Goal: Information Seeking & Learning: Learn about a topic

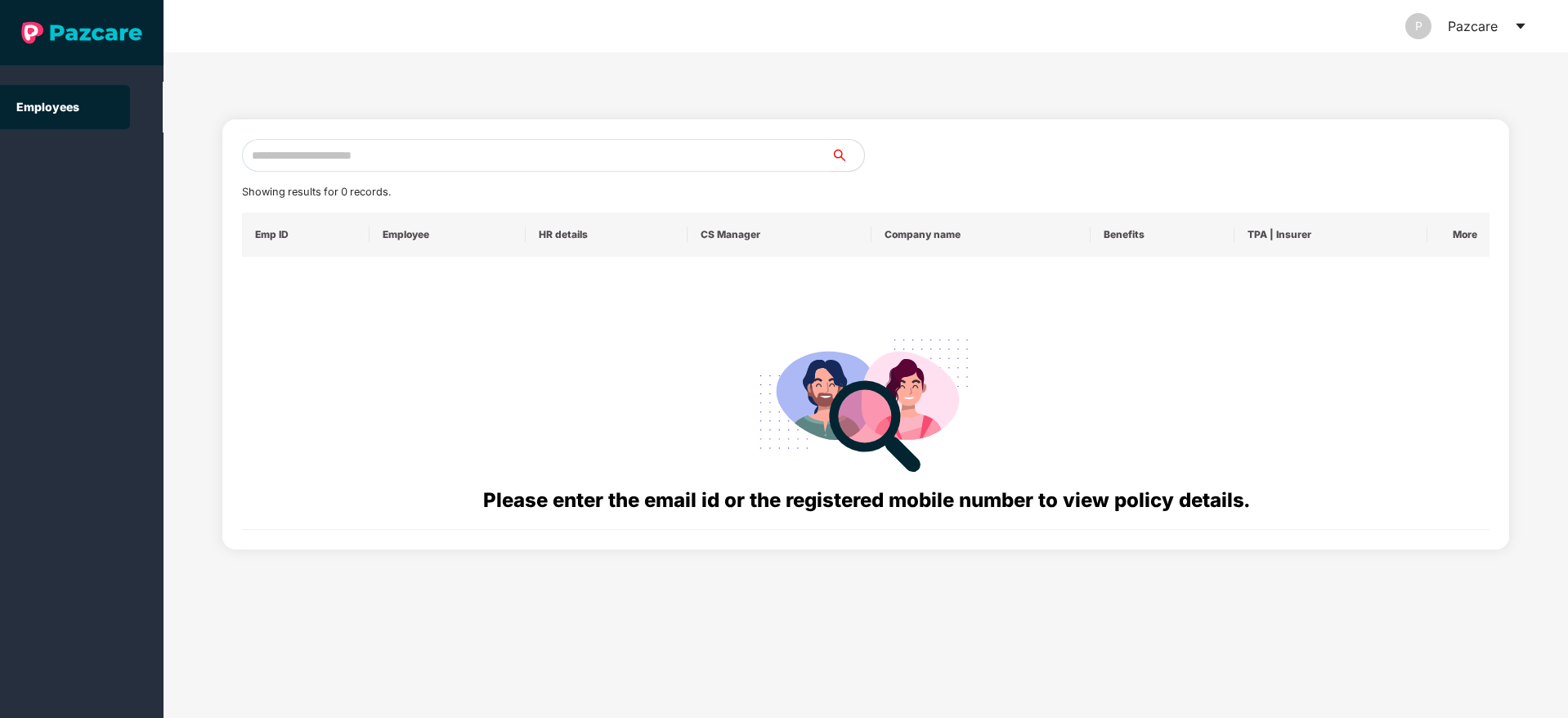
click at [310, 156] on input "text" at bounding box center [536, 155] width 590 height 32
paste input "**********"
type input "**********"
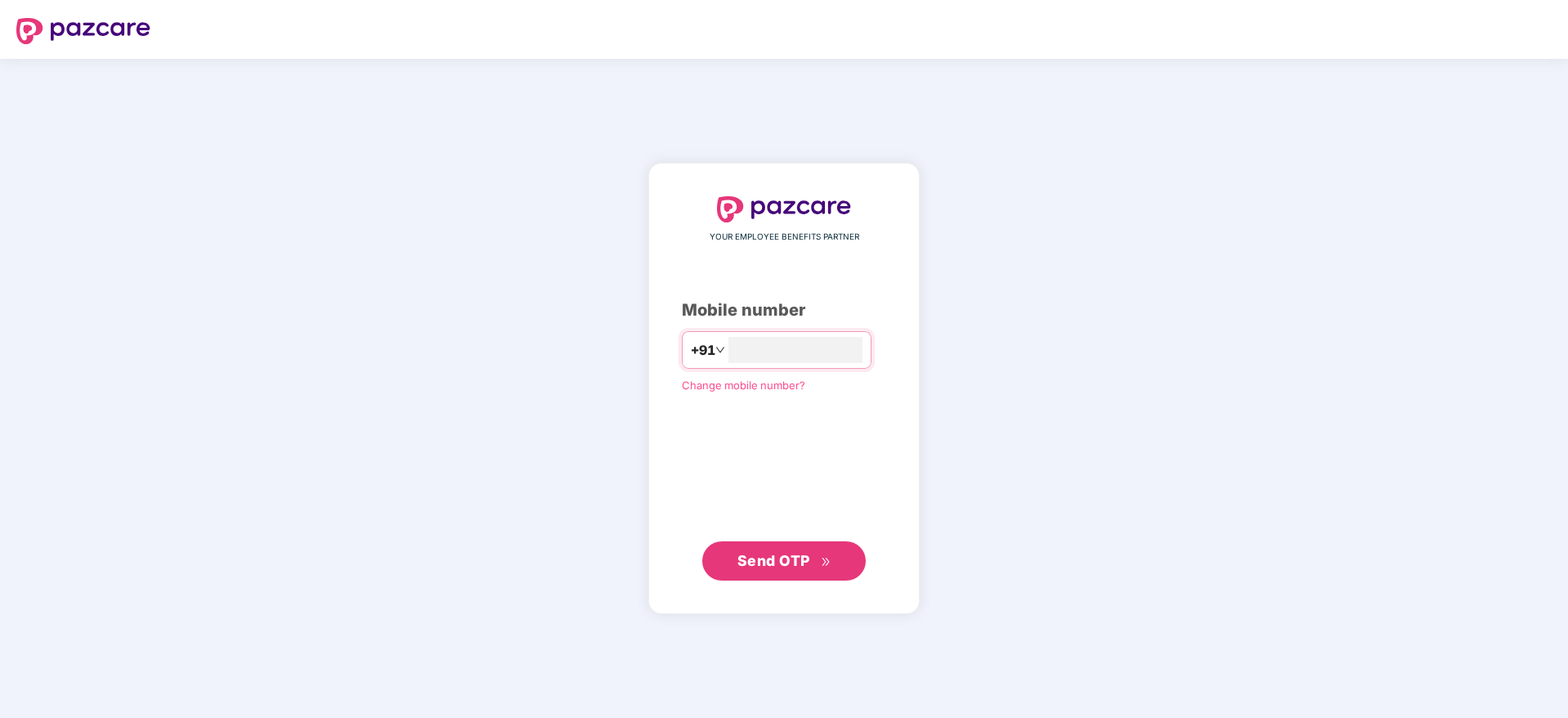
type input "**********"
click at [741, 560] on span "Send OTP" at bounding box center [774, 560] width 73 height 17
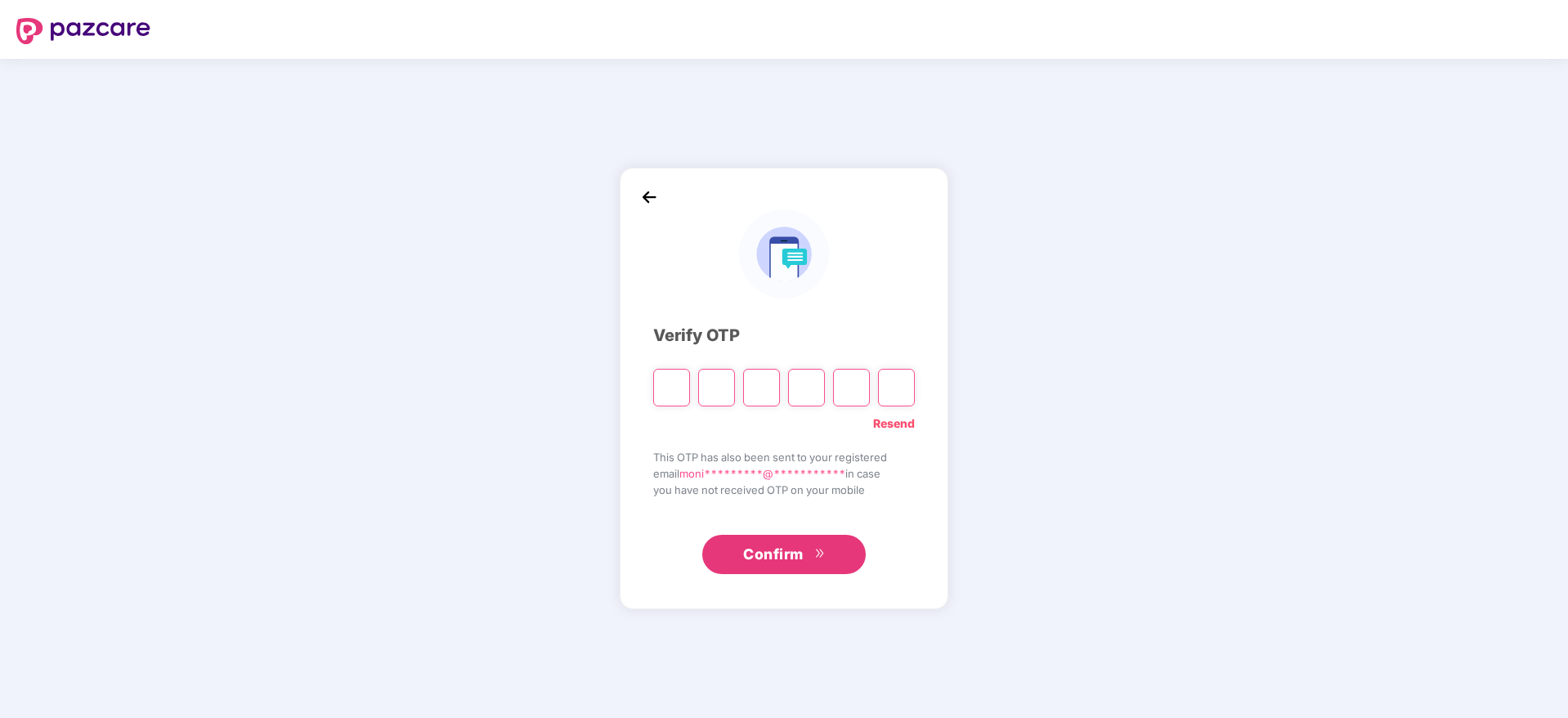
type input "*"
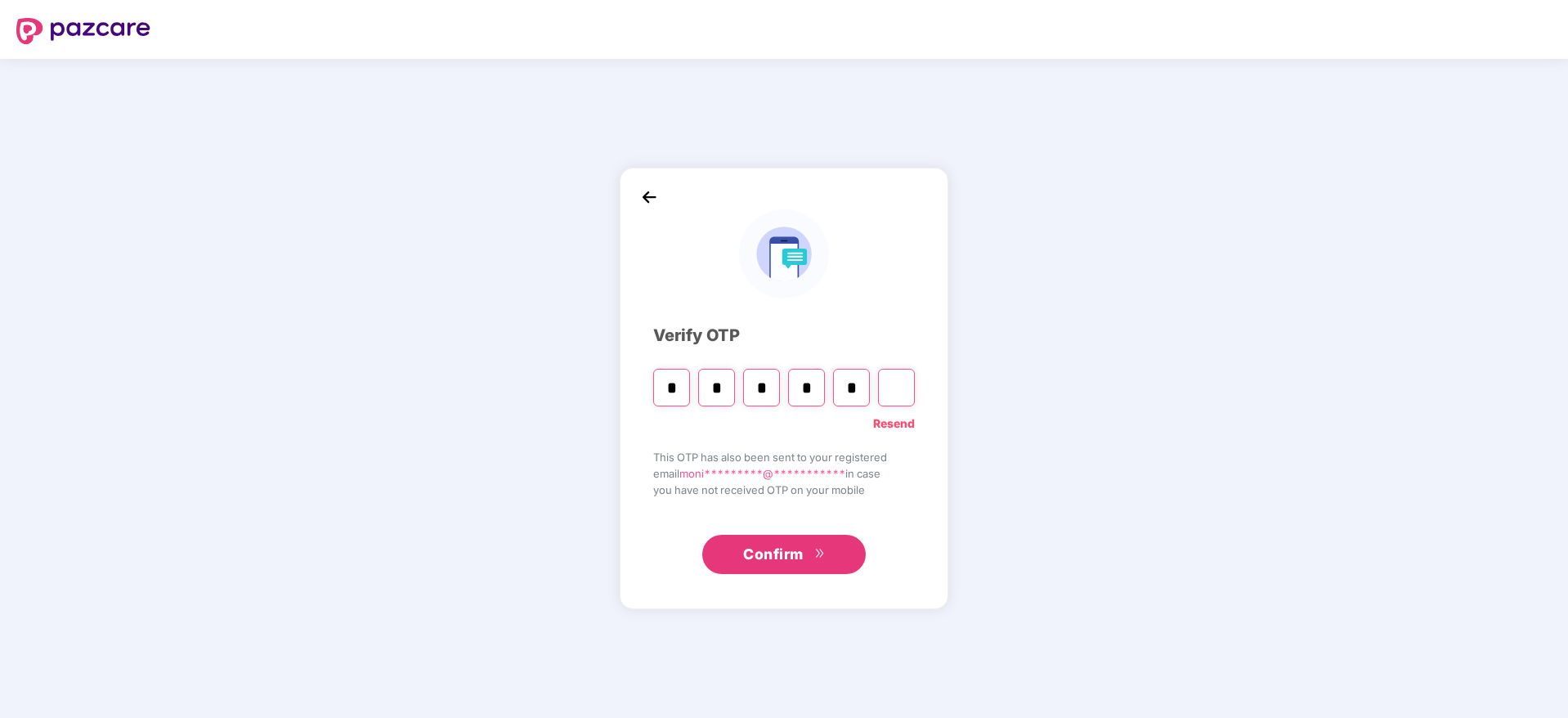
type input "*"
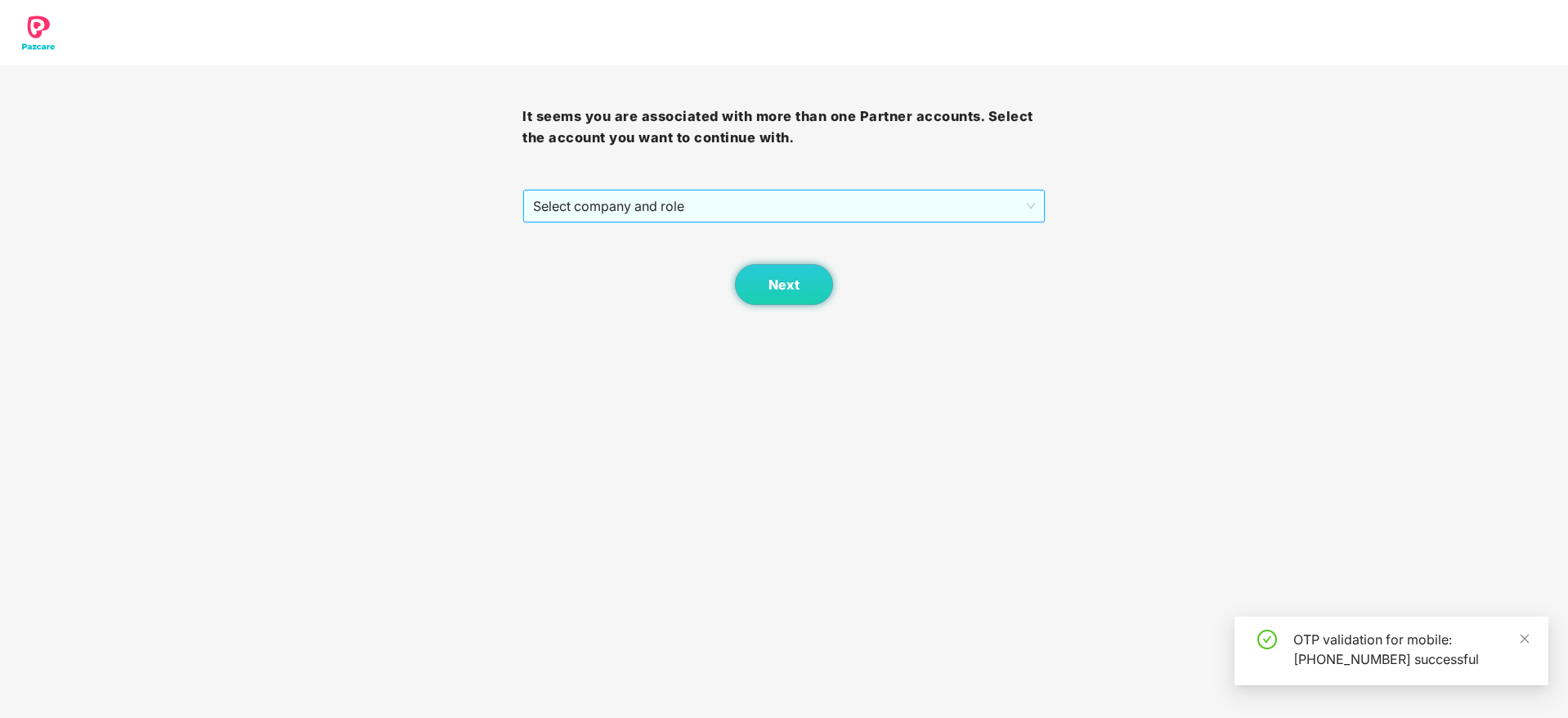
click at [674, 203] on span "Select company and role" at bounding box center [784, 206] width 501 height 31
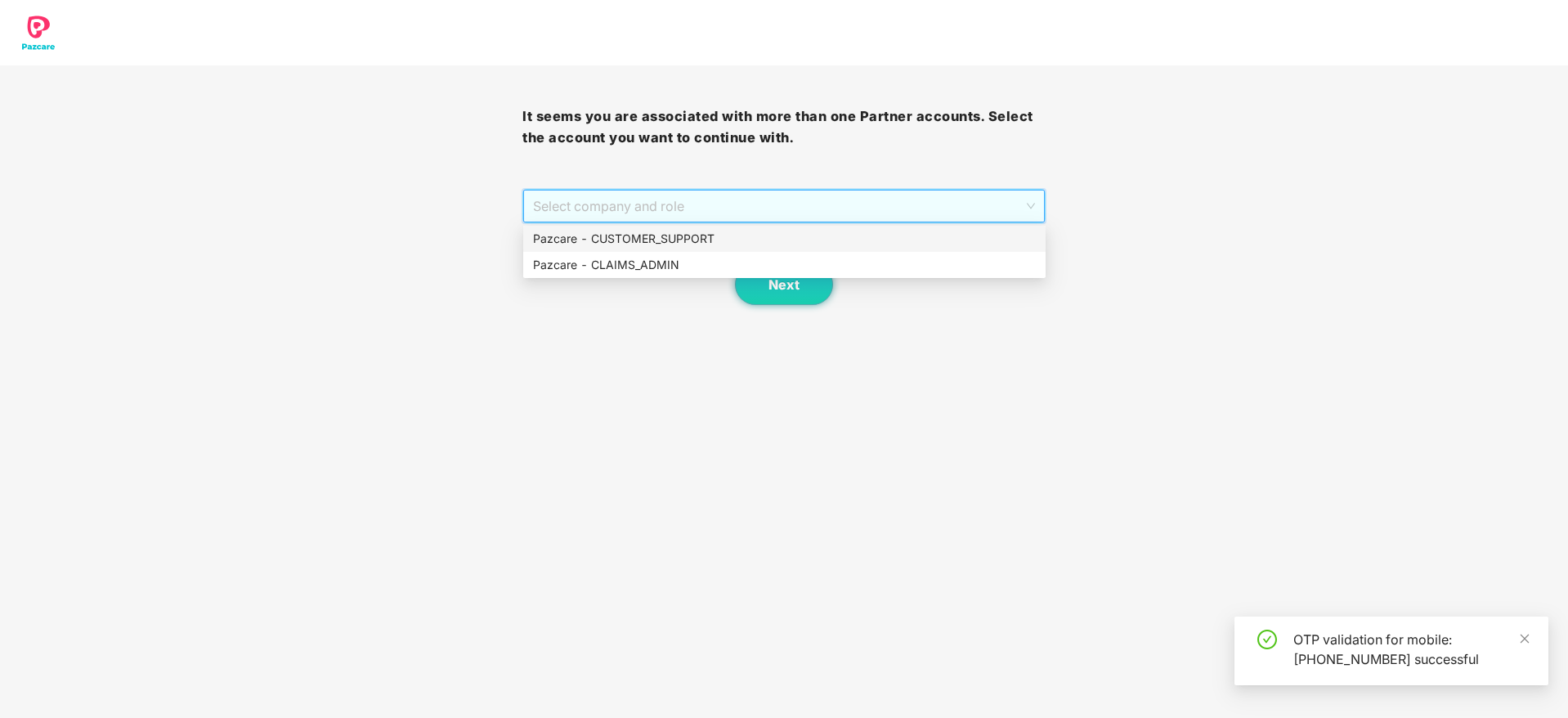
click at [676, 231] on div "Pazcare - CUSTOMER_SUPPORT" at bounding box center [784, 239] width 502 height 18
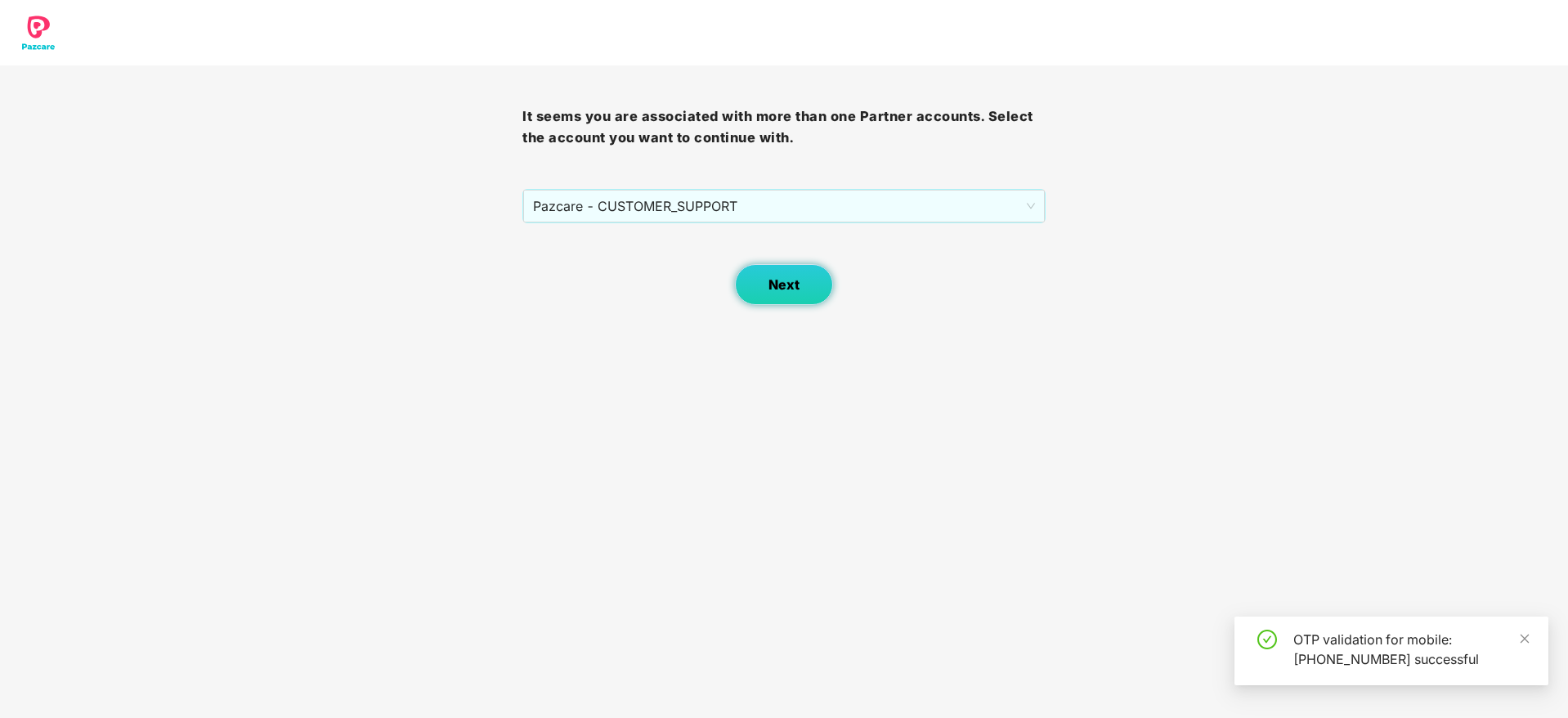
click at [806, 294] on button "Next" at bounding box center [784, 284] width 98 height 41
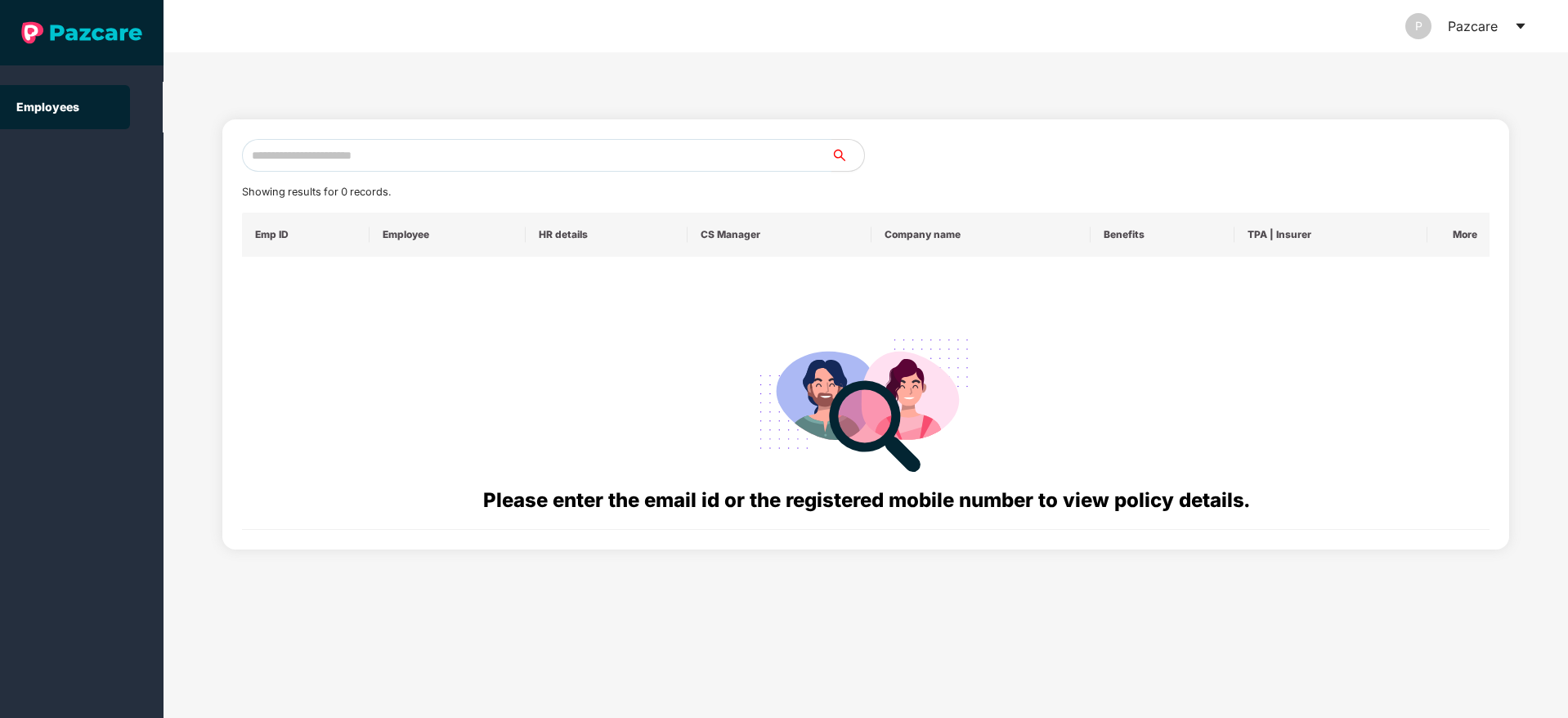
click at [275, 159] on input "text" at bounding box center [536, 155] width 590 height 32
paste input "**********"
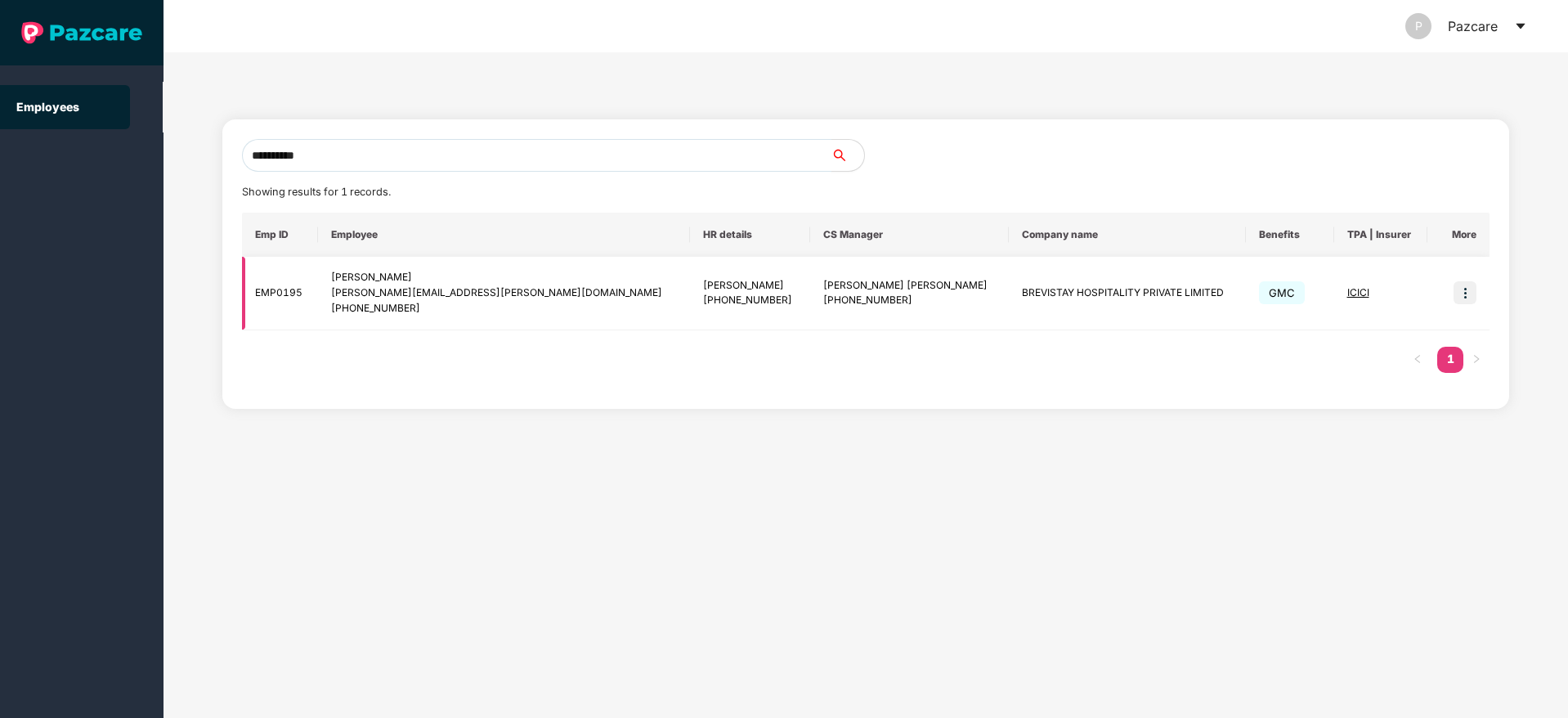
type input "**********"
click at [1468, 296] on img at bounding box center [1465, 293] width 23 height 23
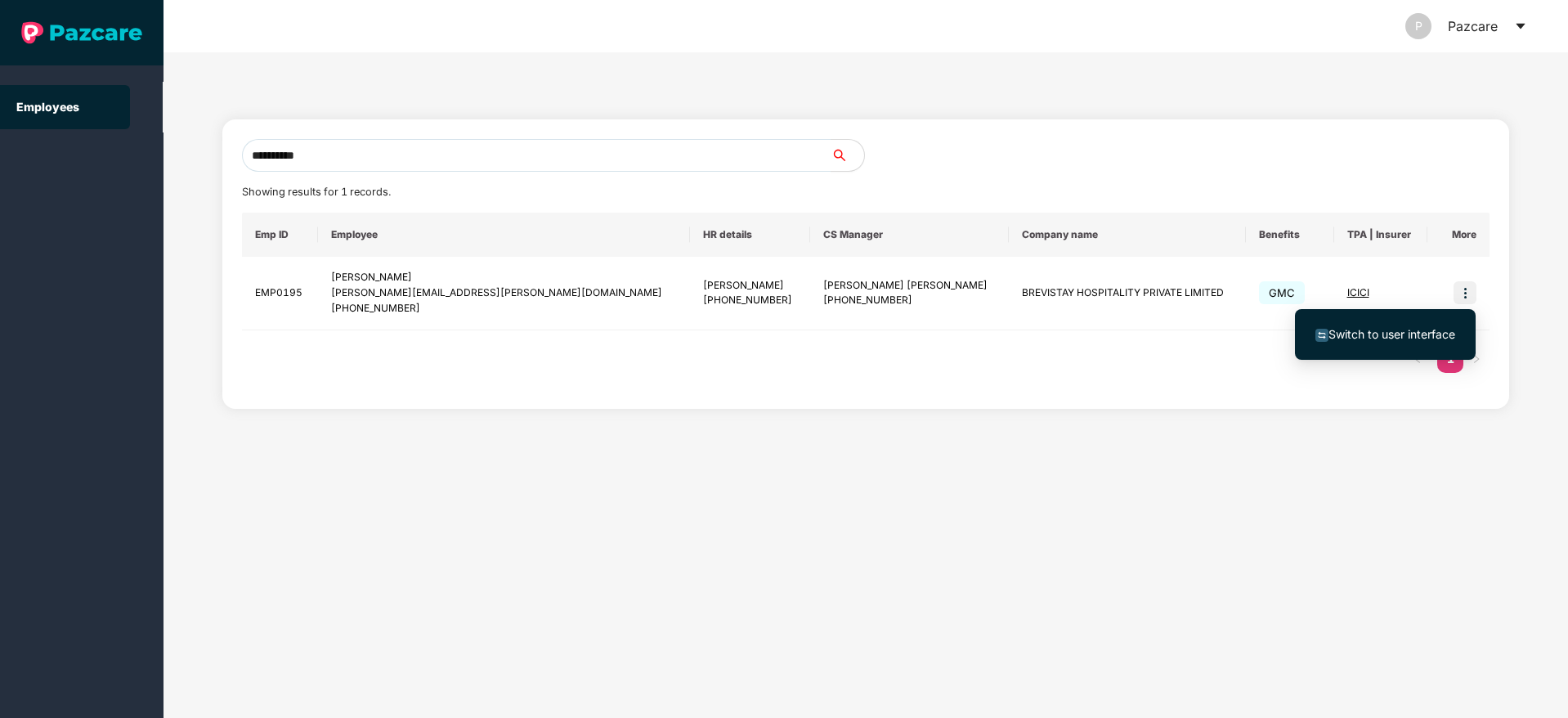
click at [1409, 330] on span "Switch to user interface" at bounding box center [1391, 333] width 127 height 14
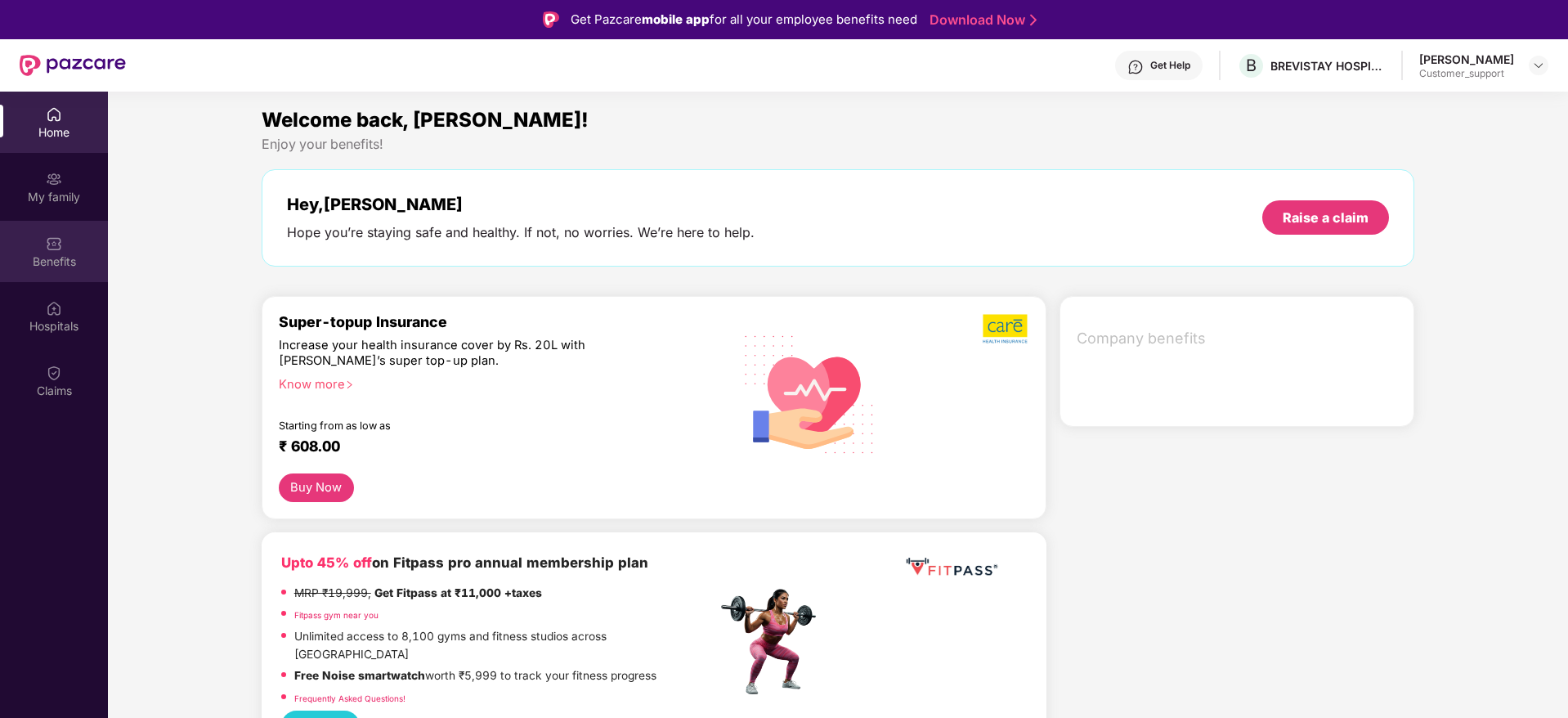
click at [67, 254] on div "Benefits" at bounding box center [54, 262] width 108 height 17
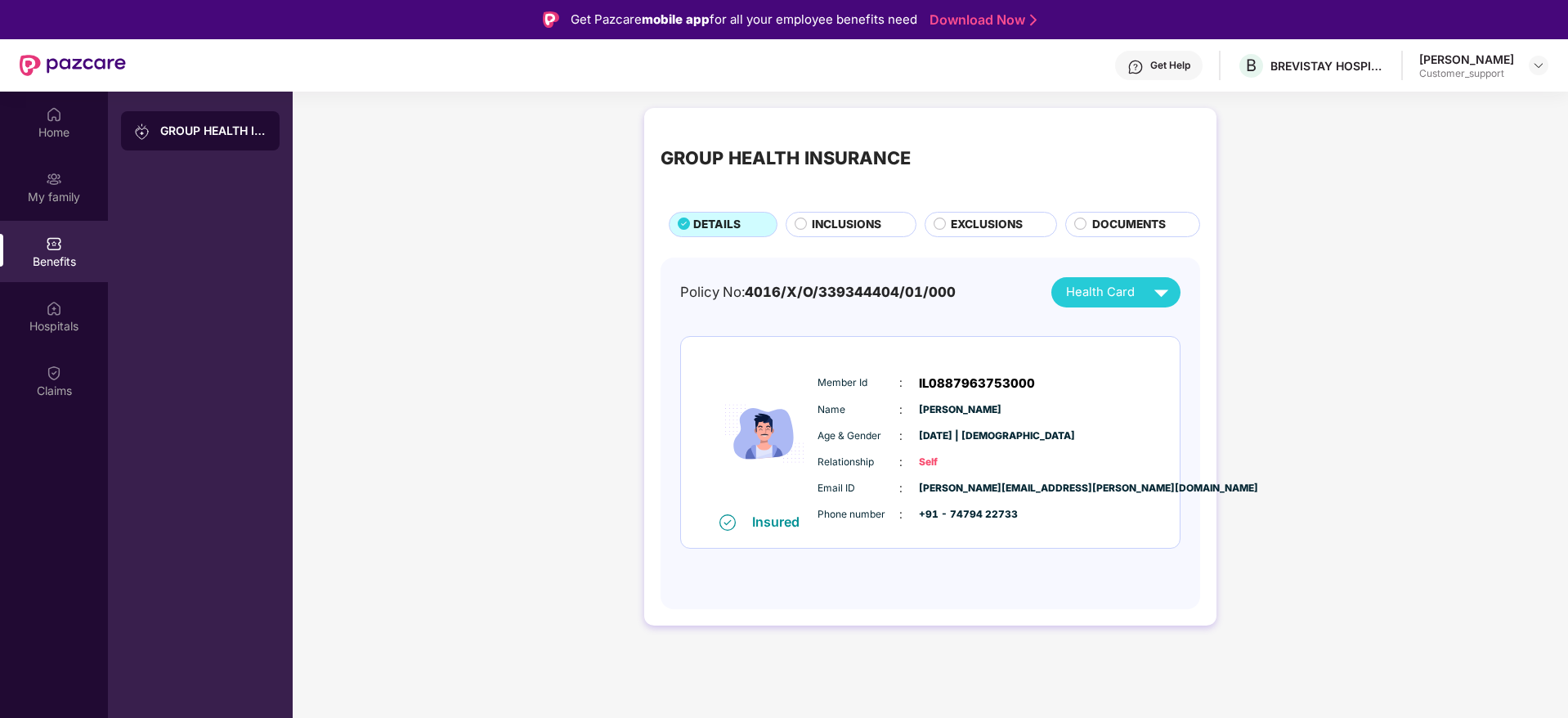
click at [851, 231] on span "INCLUSIONS" at bounding box center [847, 225] width 70 height 18
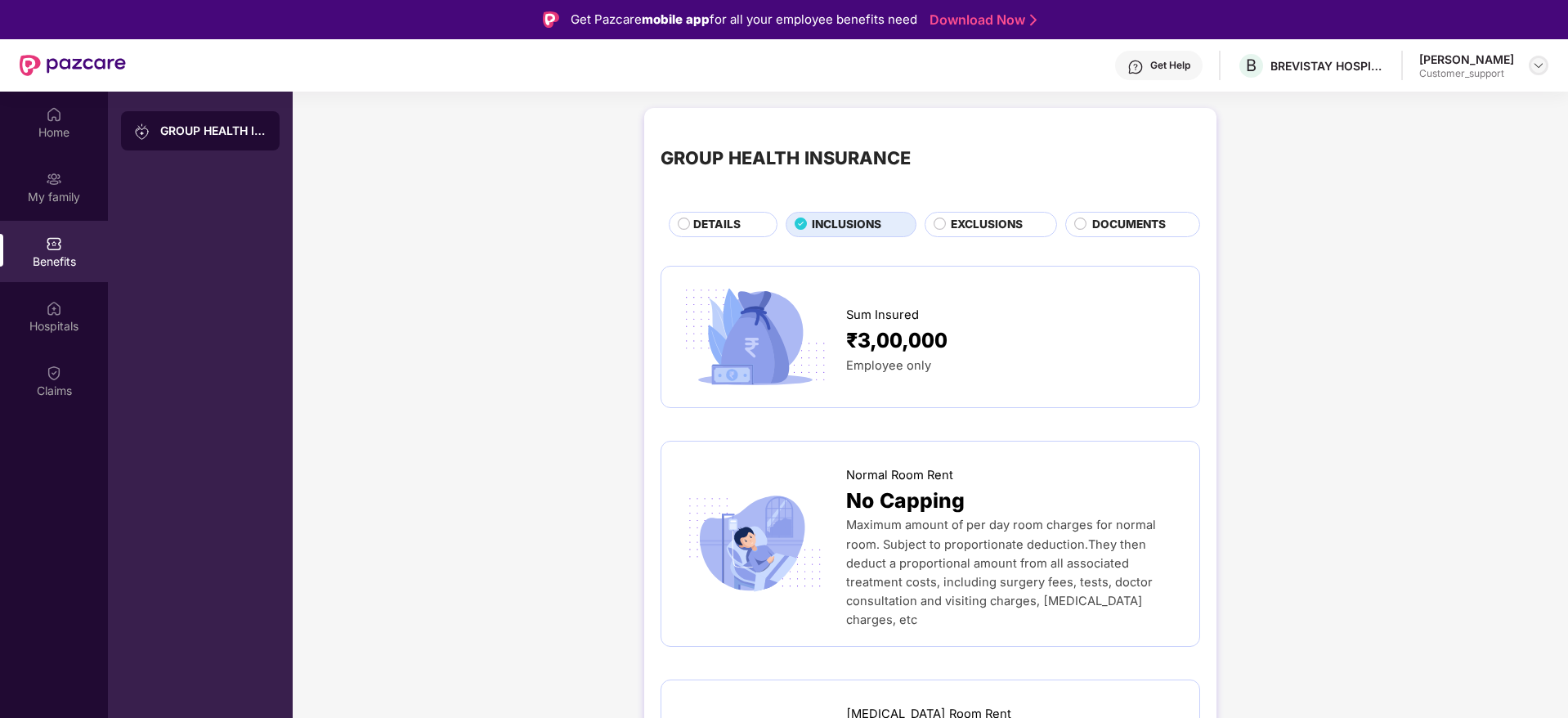
click at [1541, 74] on div at bounding box center [1539, 65] width 20 height 20
click at [1429, 107] on div "Switch to support view" at bounding box center [1462, 104] width 212 height 32
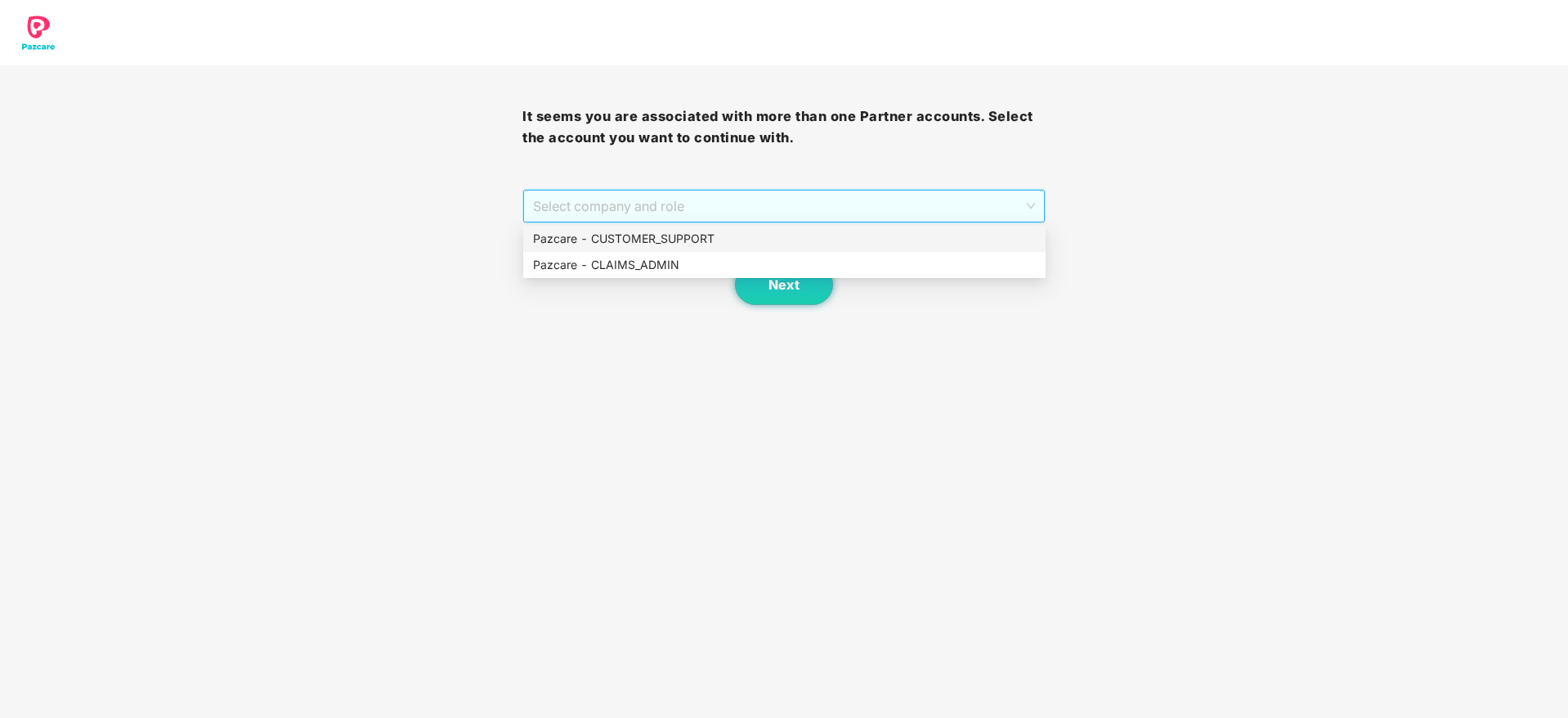
click at [724, 211] on span "Select company and role" at bounding box center [784, 206] width 501 height 31
click at [675, 237] on div "Pazcare - CUSTOMER_SUPPORT" at bounding box center [784, 239] width 502 height 18
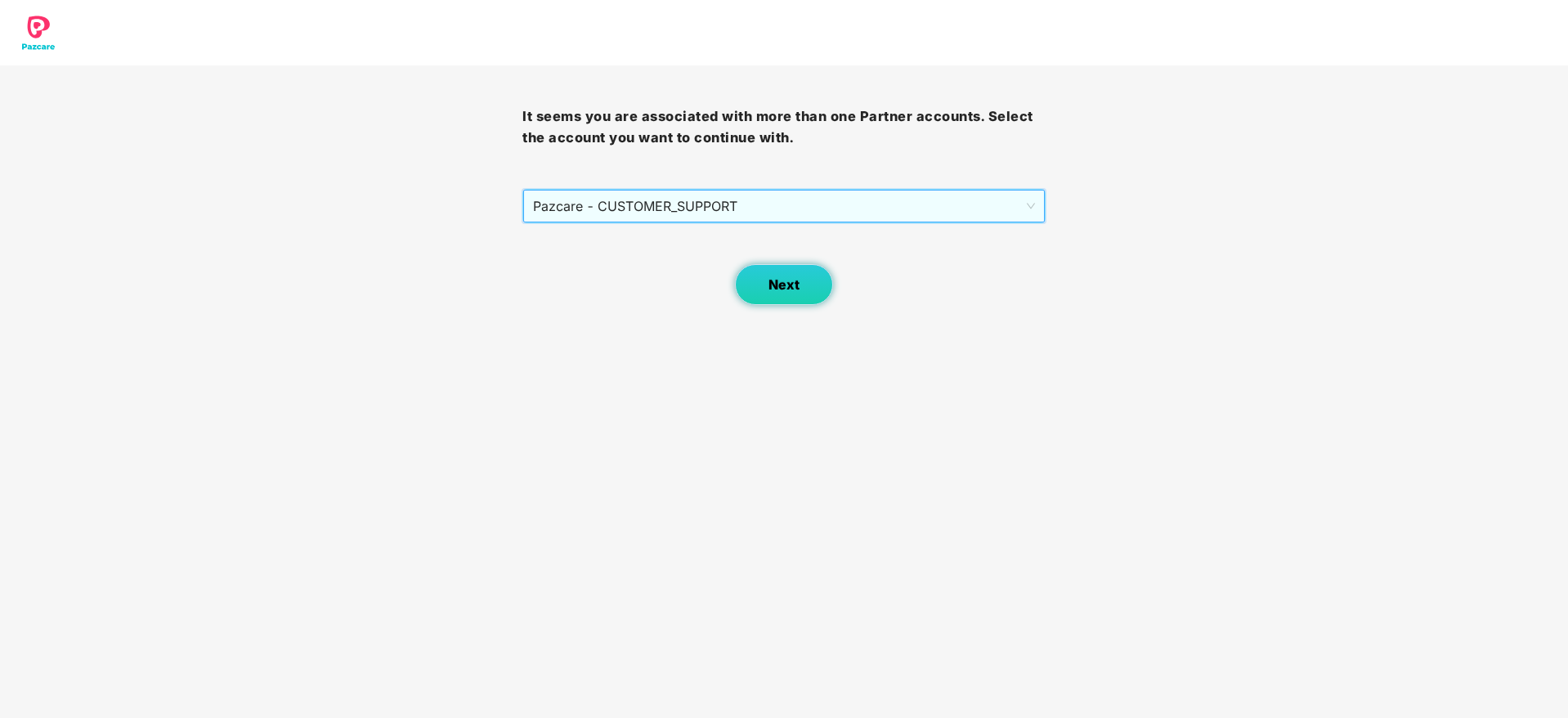
click at [799, 298] on button "Next" at bounding box center [784, 284] width 98 height 41
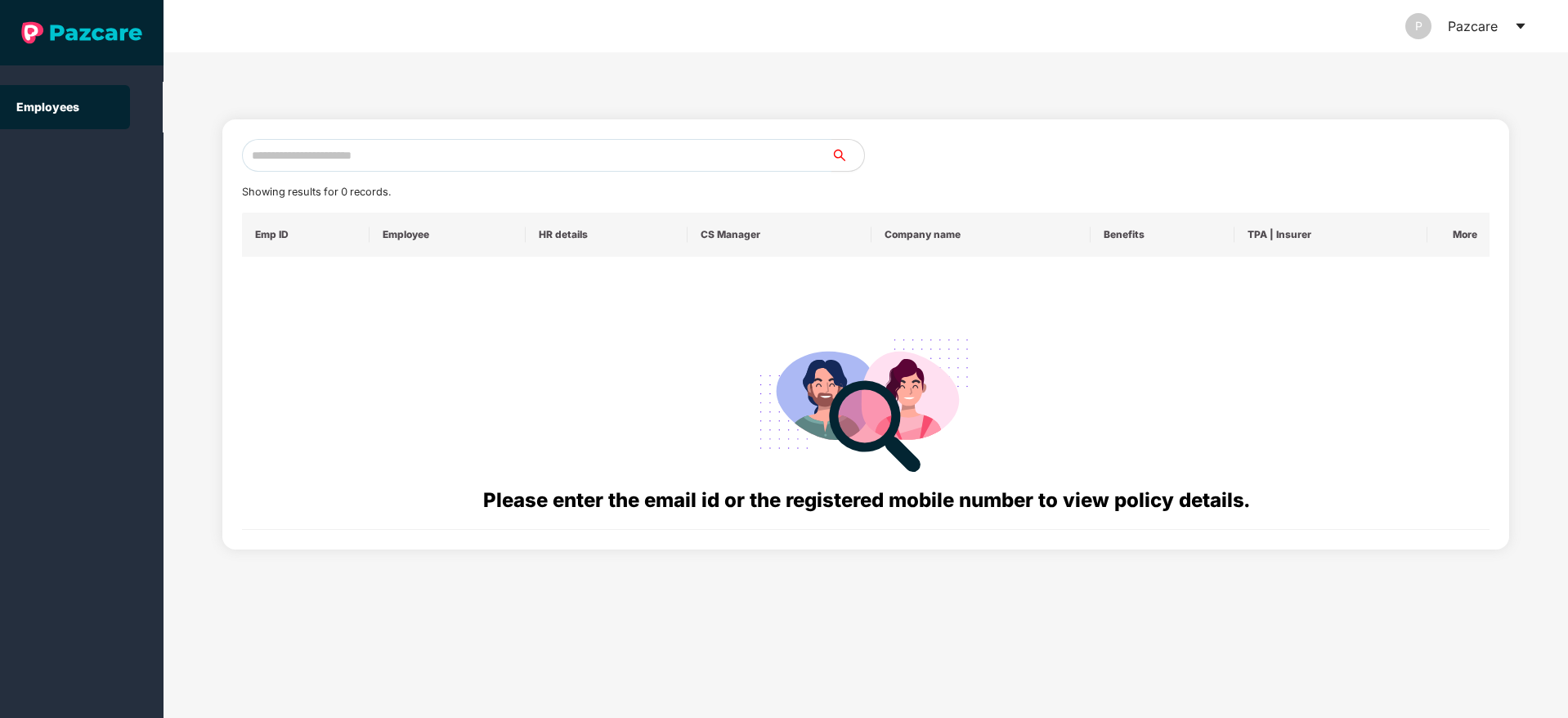
click at [309, 149] on input "text" at bounding box center [536, 155] width 590 height 32
paste input "**********"
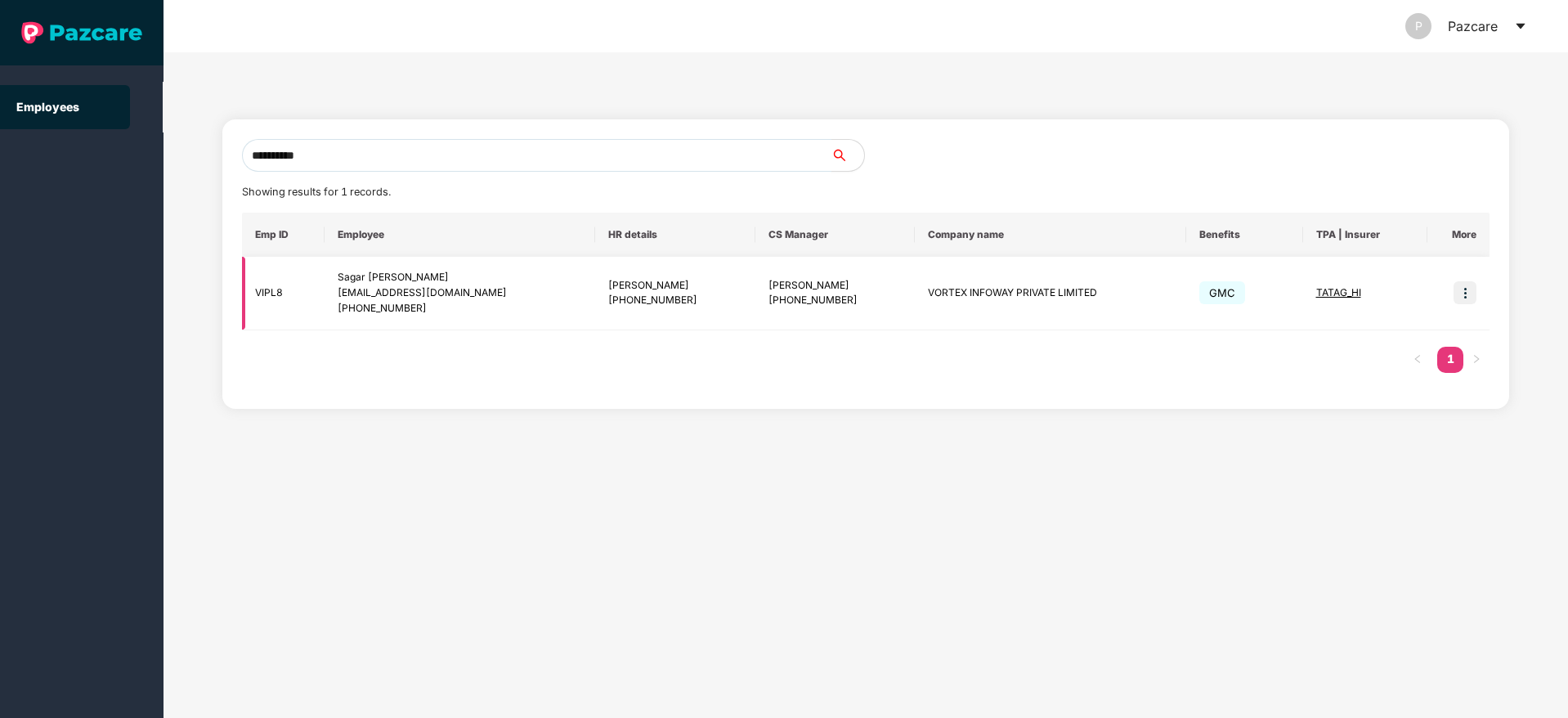
type input "**********"
click at [1462, 297] on img at bounding box center [1465, 293] width 23 height 23
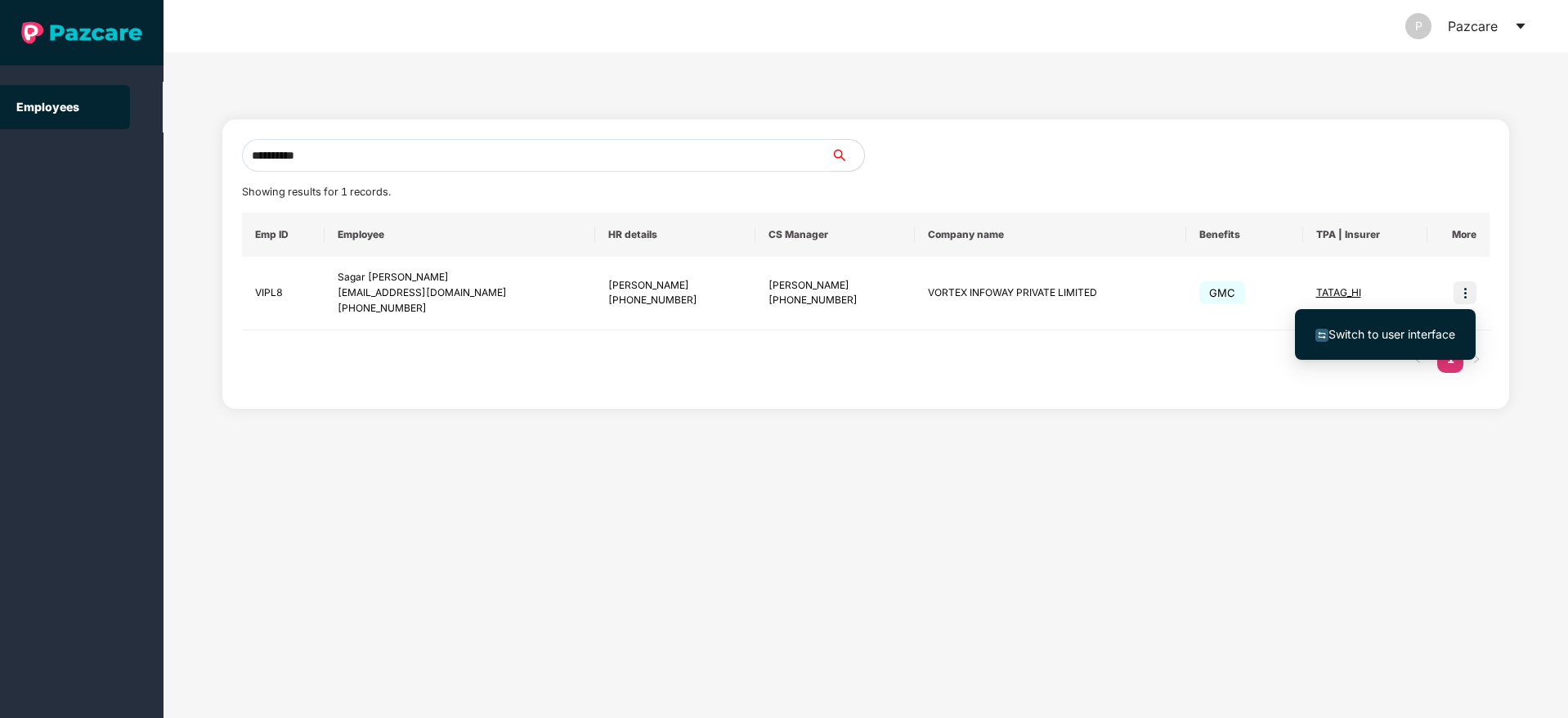
click at [1389, 331] on span "Switch to user interface" at bounding box center [1391, 333] width 127 height 14
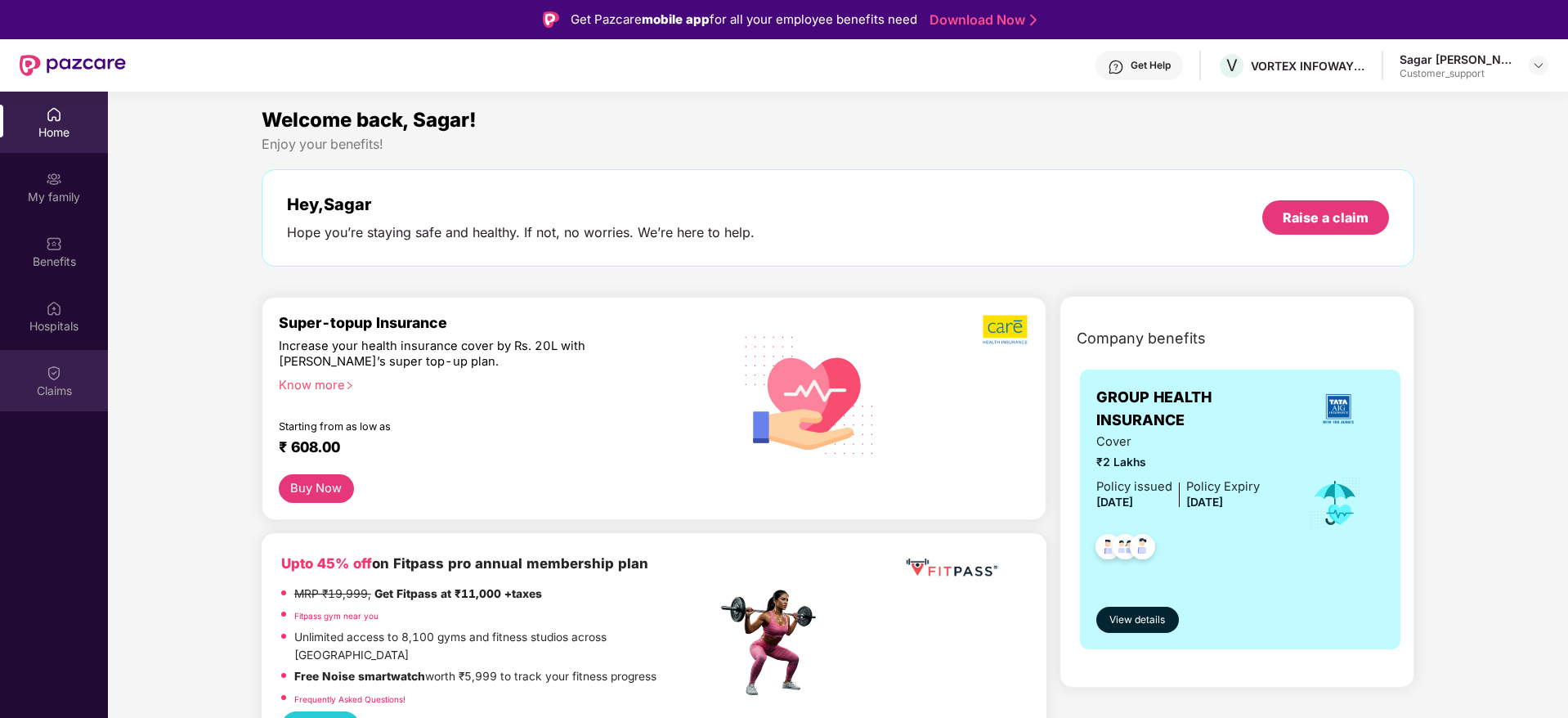
click at [45, 375] on div "Claims" at bounding box center [54, 381] width 108 height 61
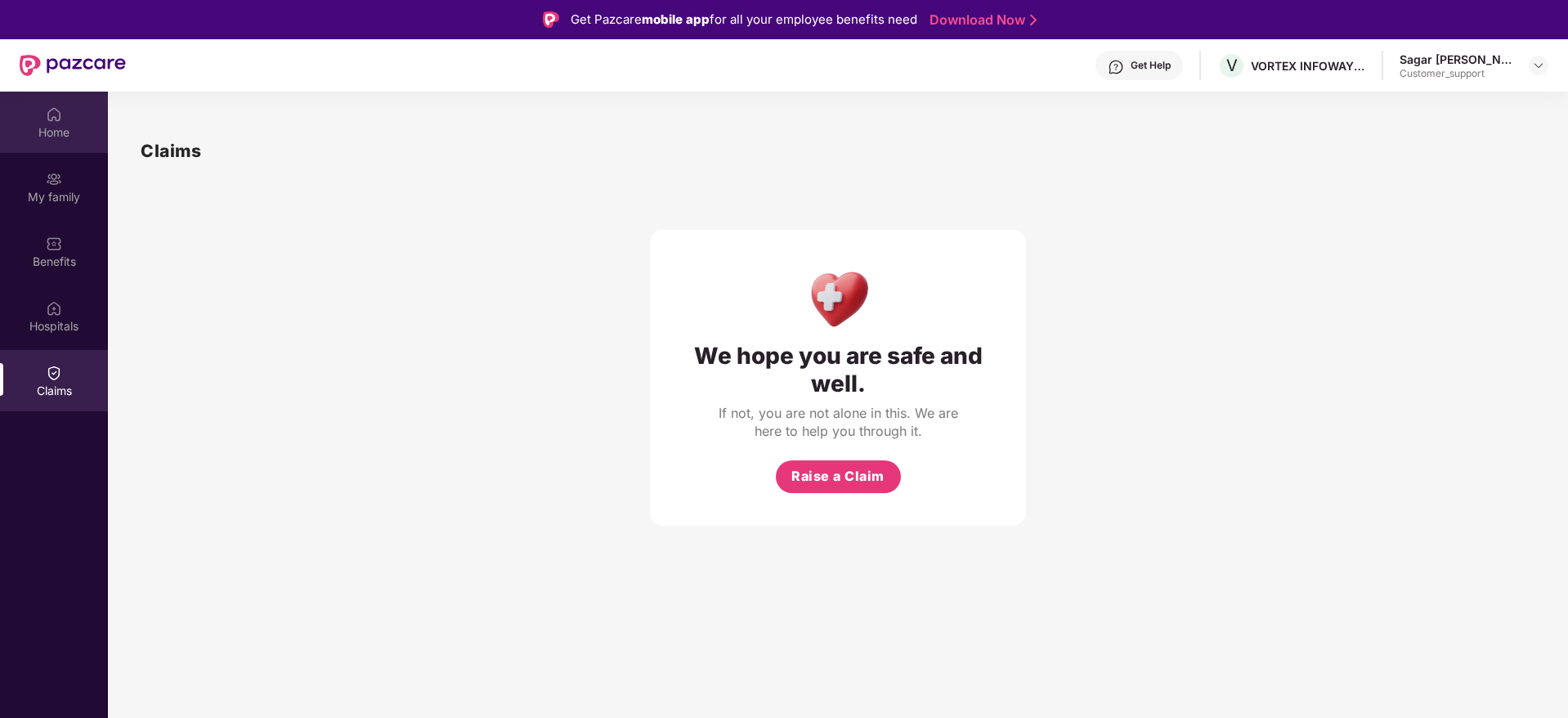
click at [46, 124] on div "Home" at bounding box center [54, 133] width 108 height 17
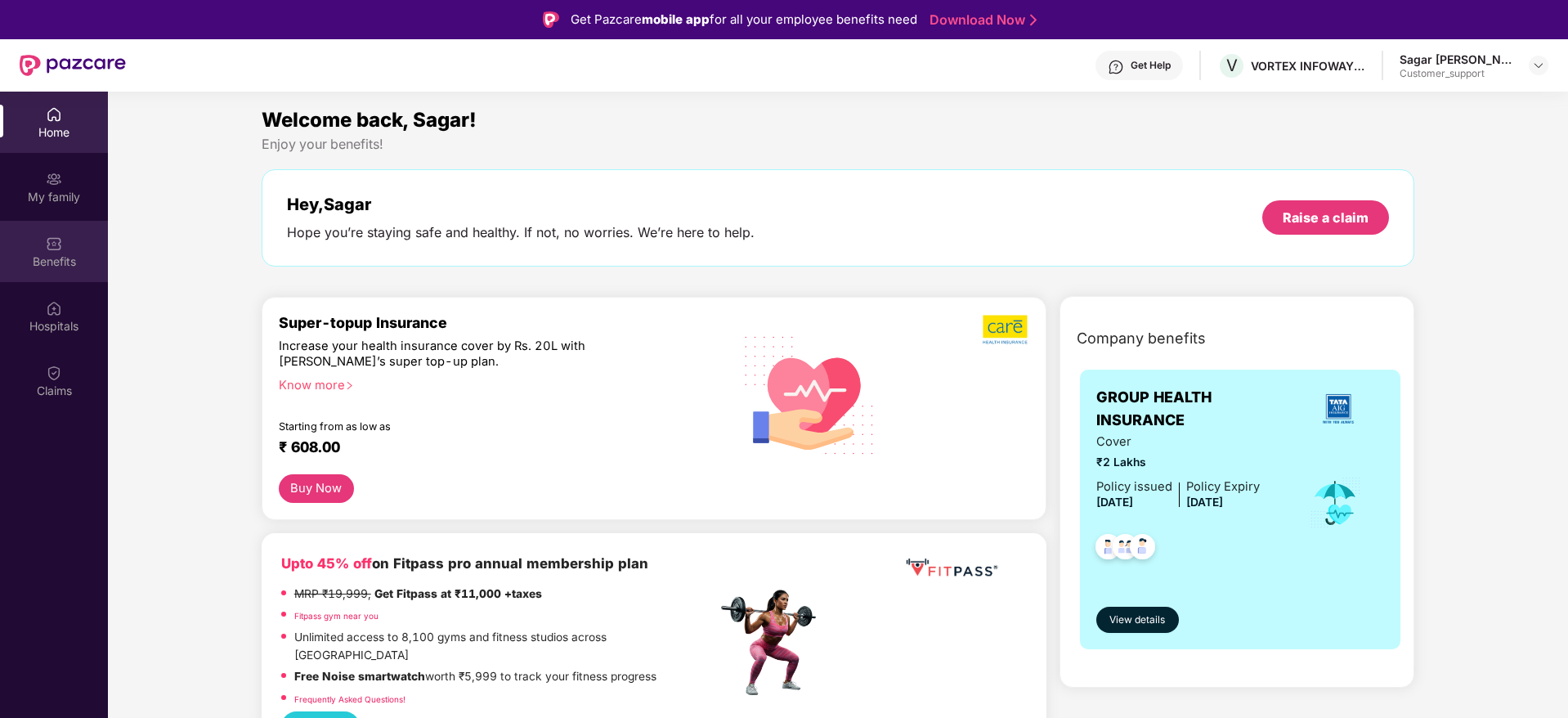
click at [57, 258] on div "Benefits" at bounding box center [54, 262] width 108 height 17
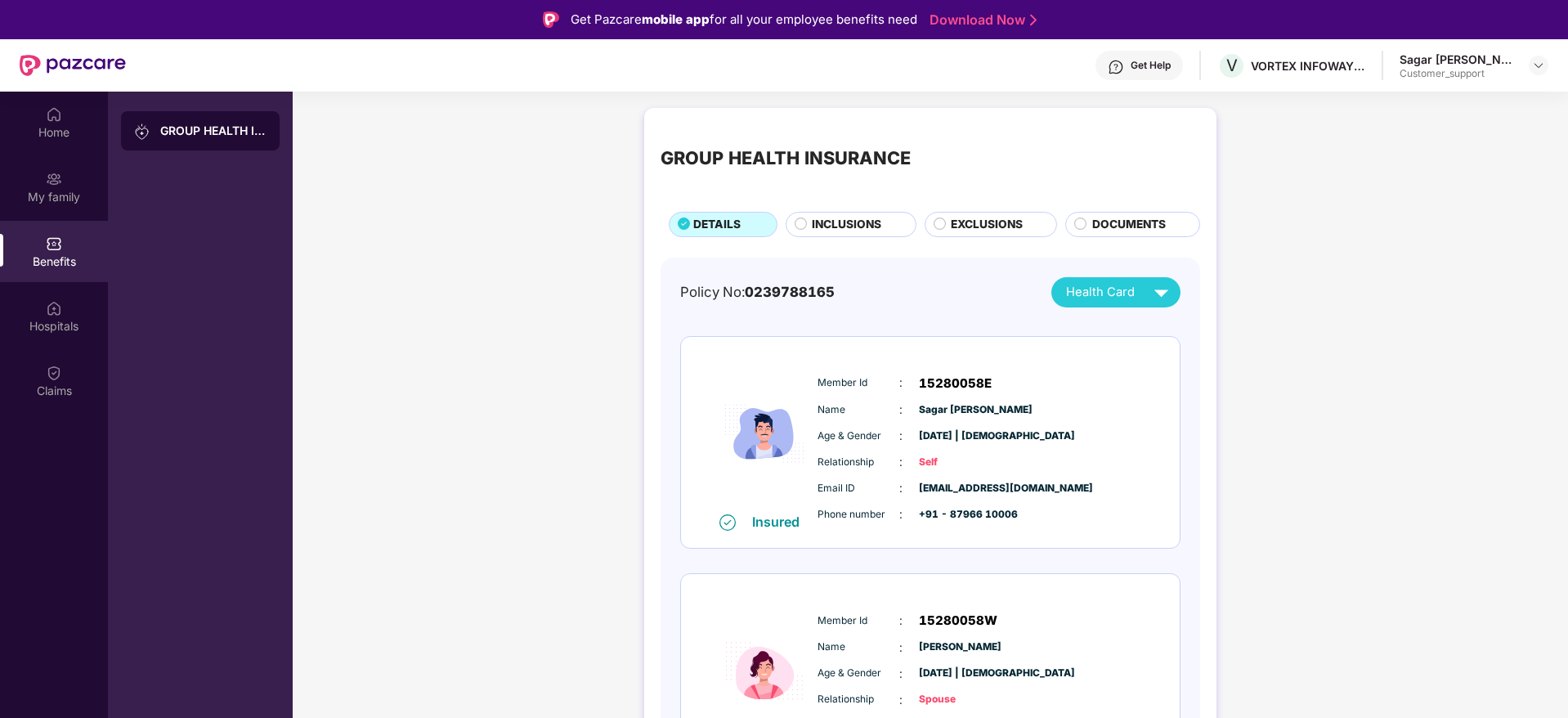
click at [833, 226] on span "INCLUSIONS" at bounding box center [847, 225] width 70 height 18
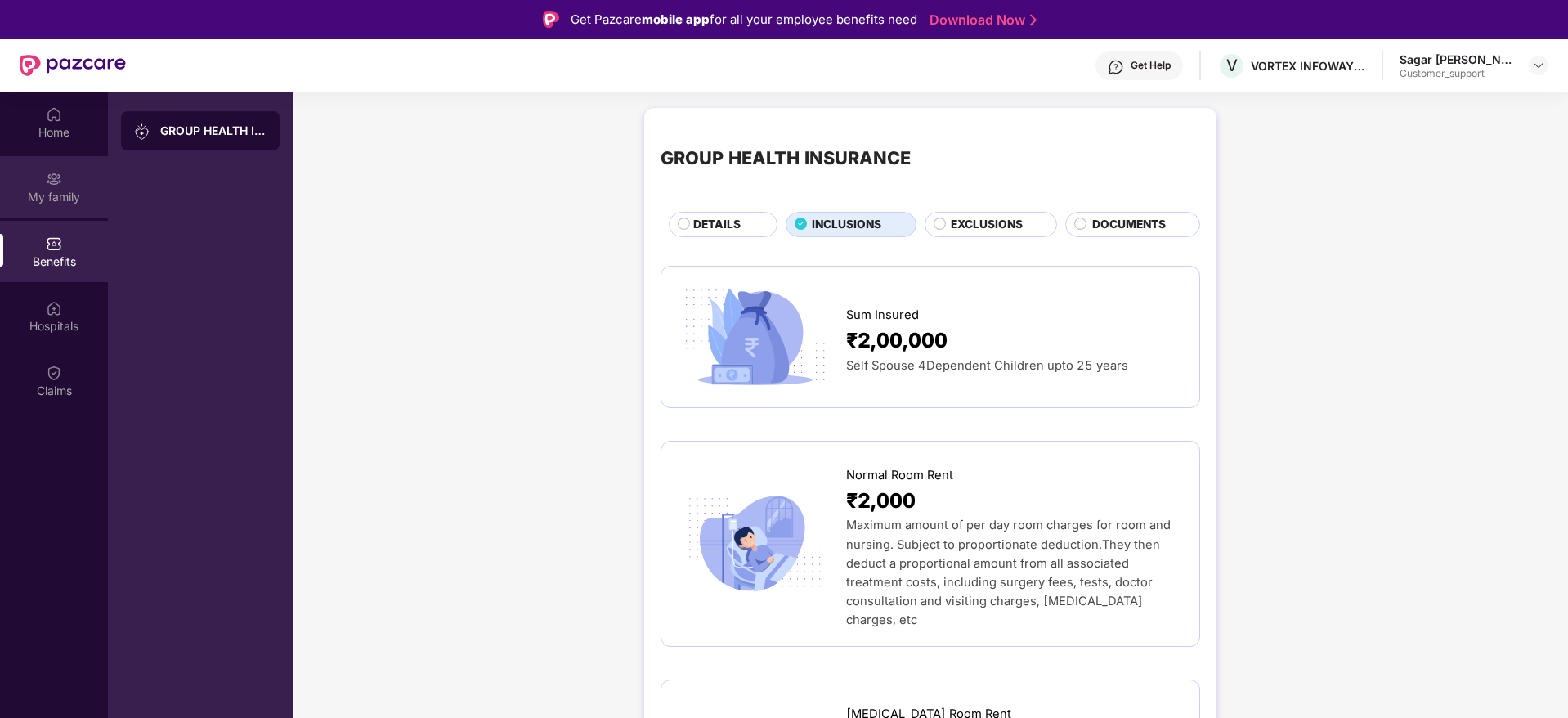
click at [49, 178] on img at bounding box center [54, 179] width 17 height 17
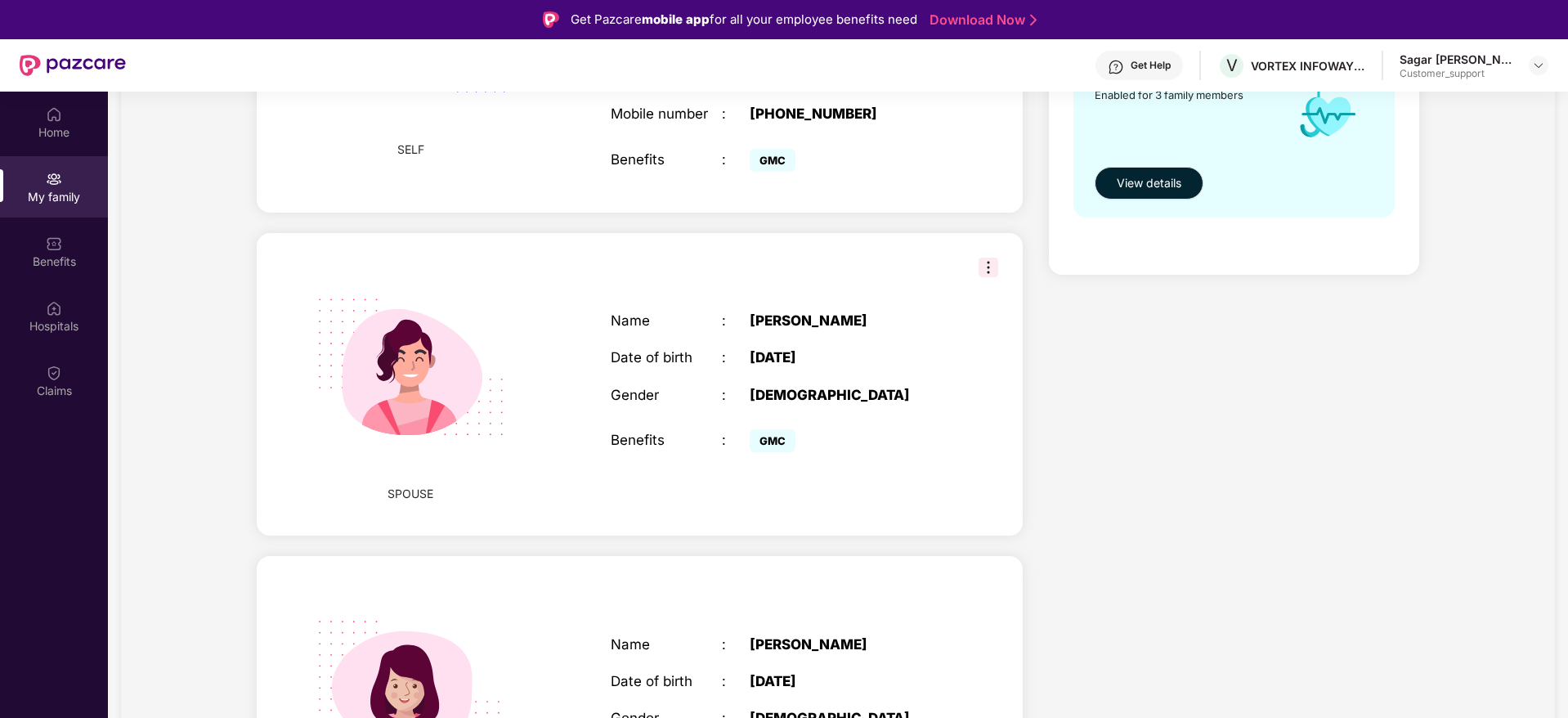
scroll to position [440, 0]
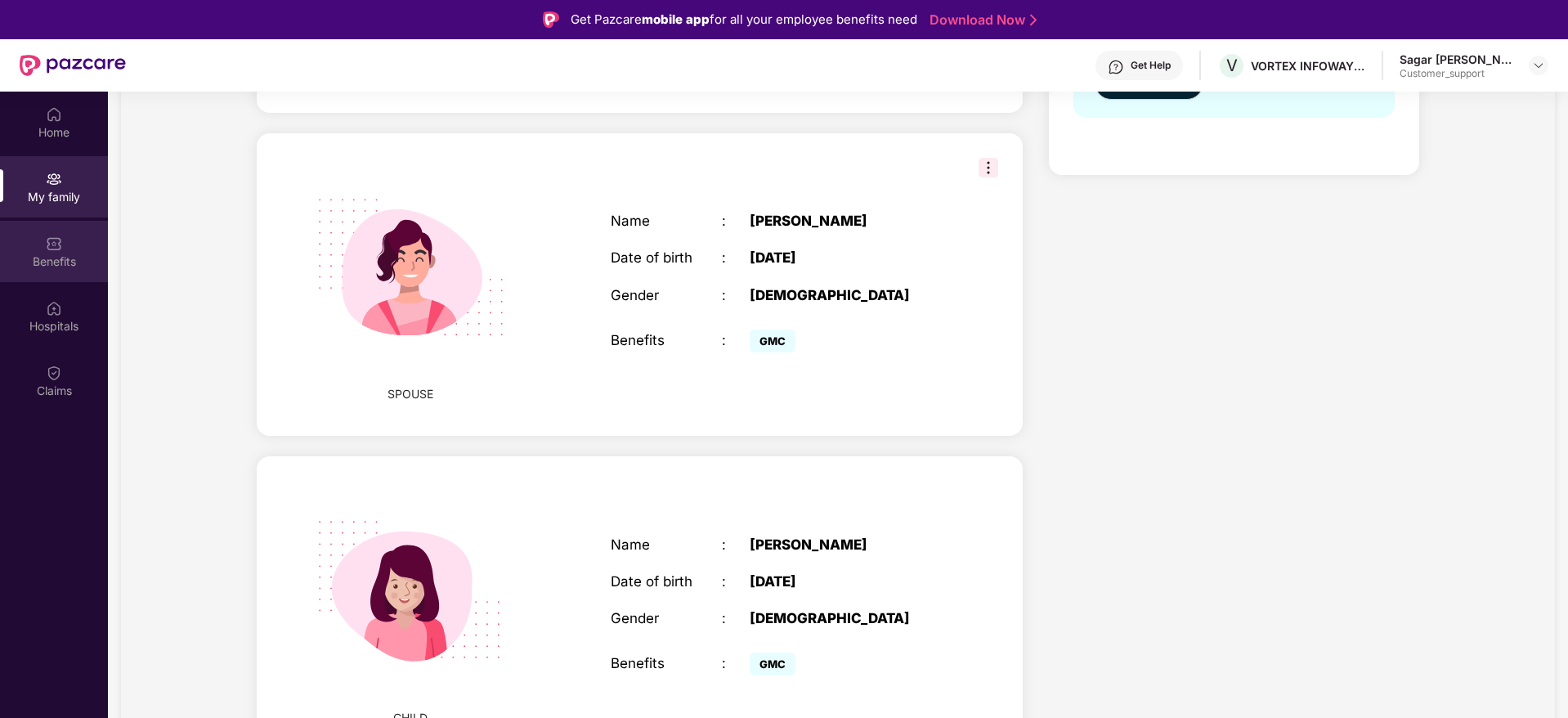
click at [52, 248] on img at bounding box center [54, 244] width 17 height 17
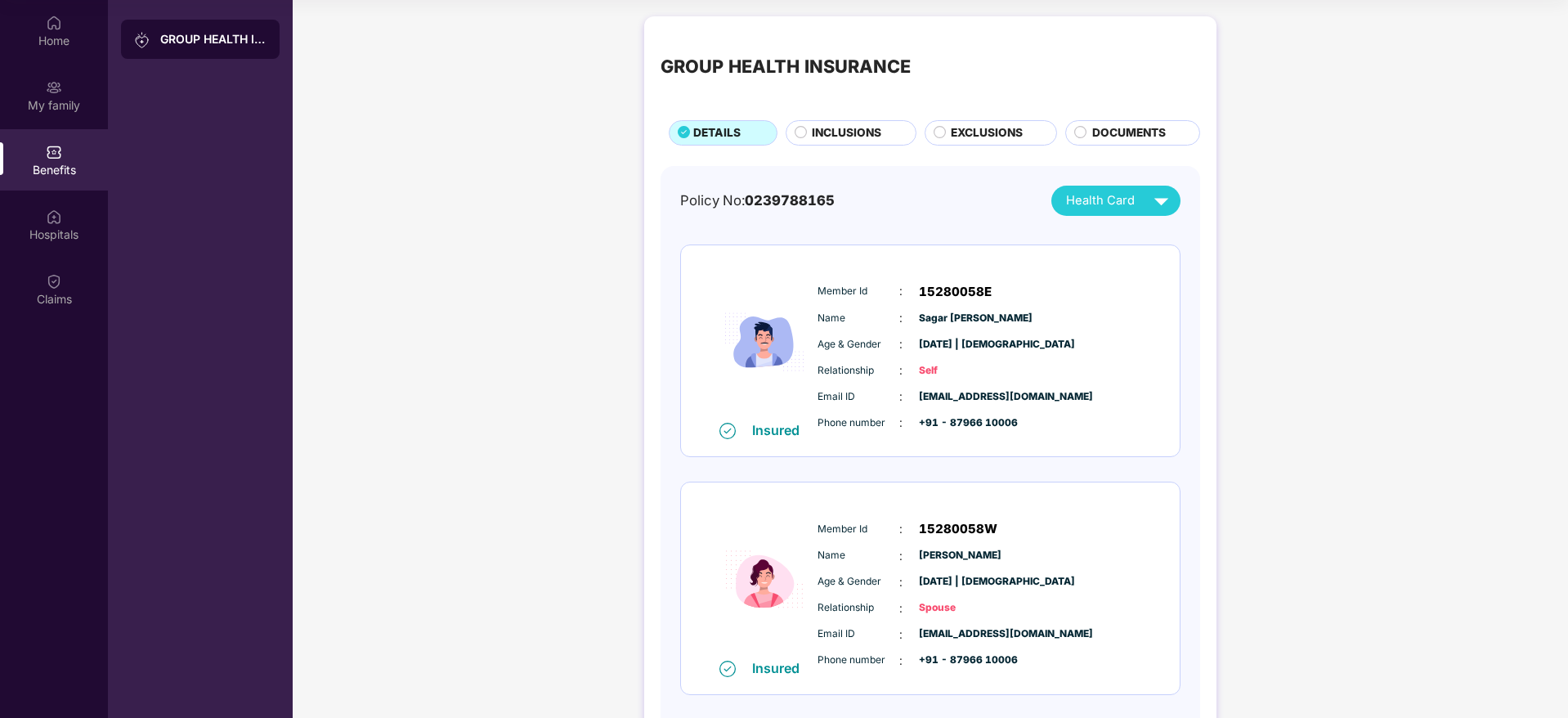
scroll to position [0, 0]
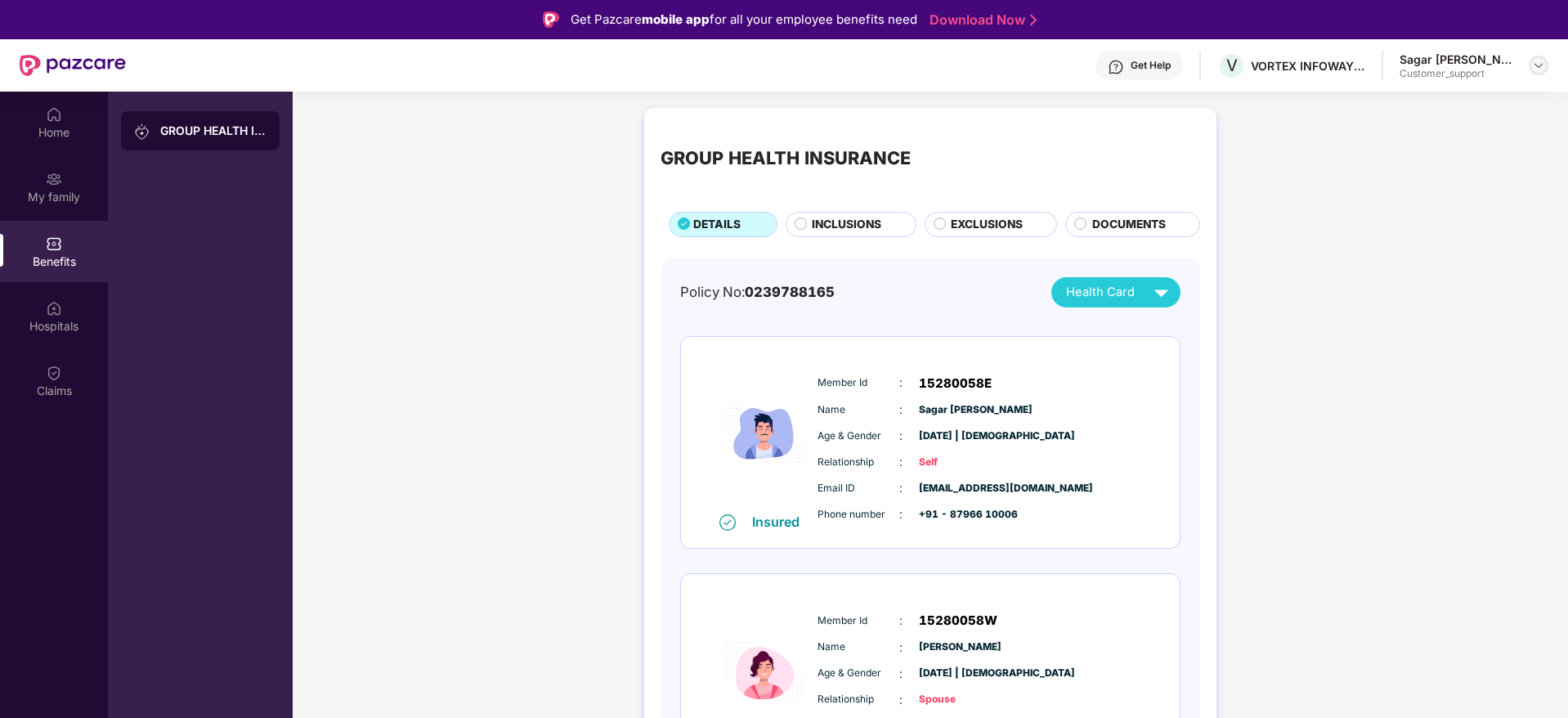
click at [1531, 65] on div at bounding box center [1539, 65] width 20 height 20
click at [1438, 97] on div "Switch to support view" at bounding box center [1462, 104] width 212 height 32
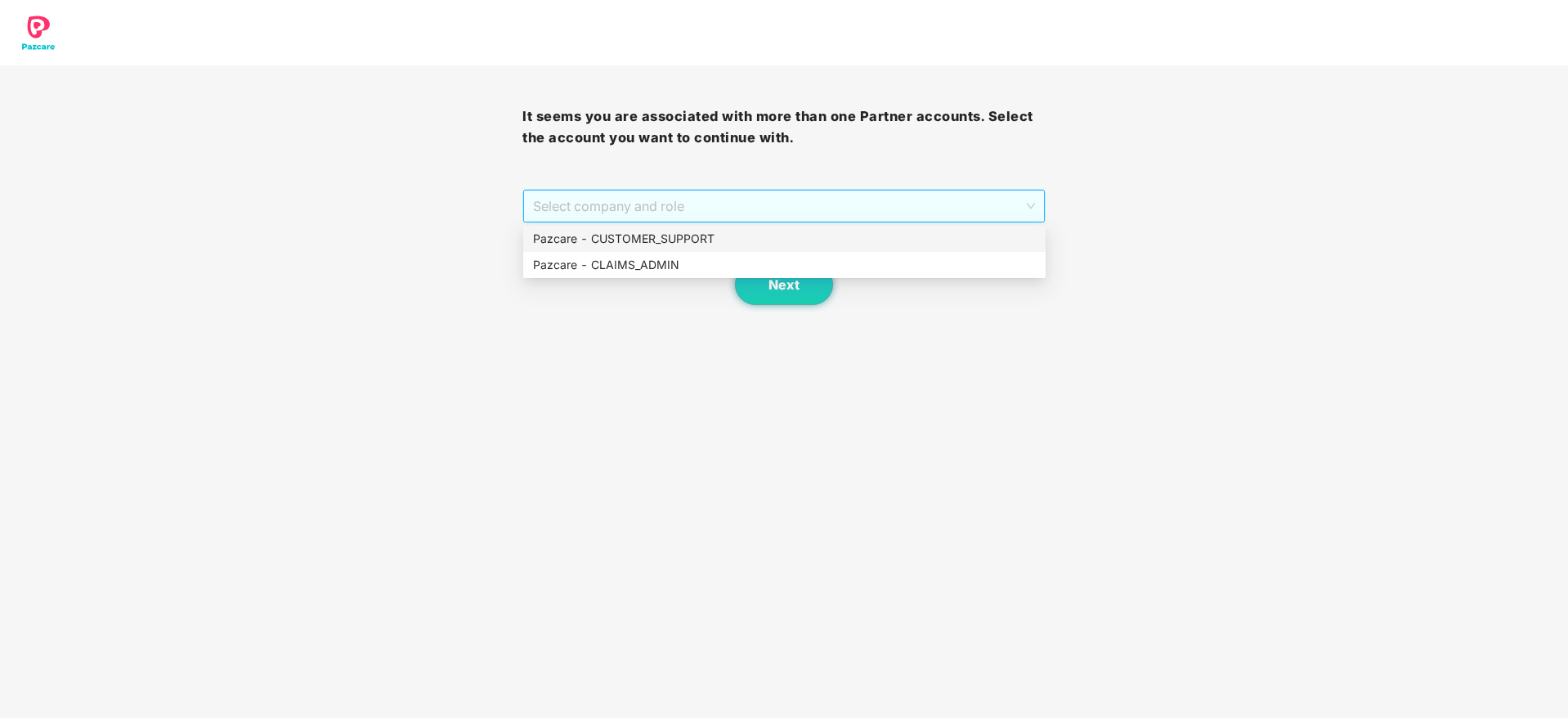
click at [884, 201] on span "Select company and role" at bounding box center [784, 206] width 501 height 31
click at [697, 233] on div "Pazcare - CUSTOMER_SUPPORT" at bounding box center [784, 239] width 502 height 18
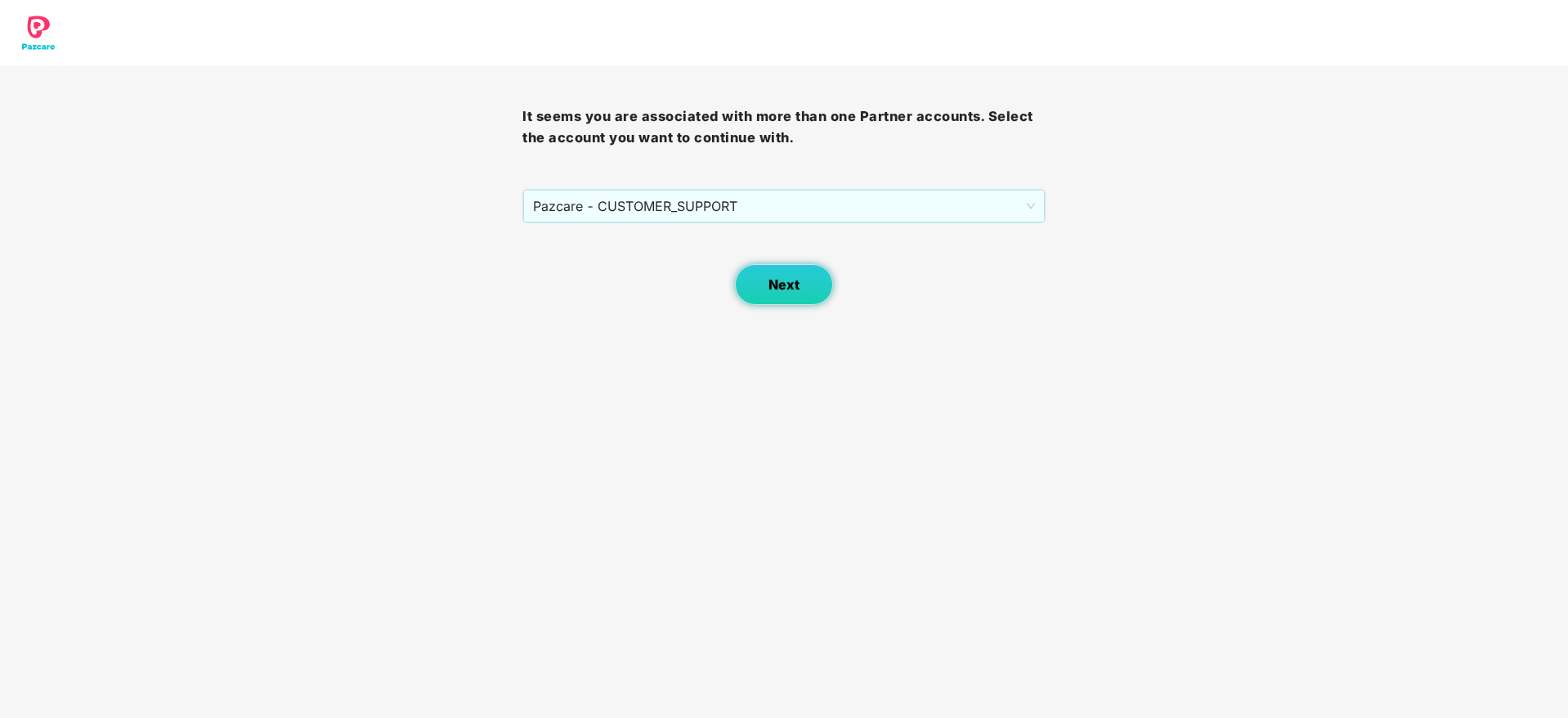
click at [788, 286] on span "Next" at bounding box center [784, 284] width 31 height 16
